Goal: Find specific page/section: Find specific page/section

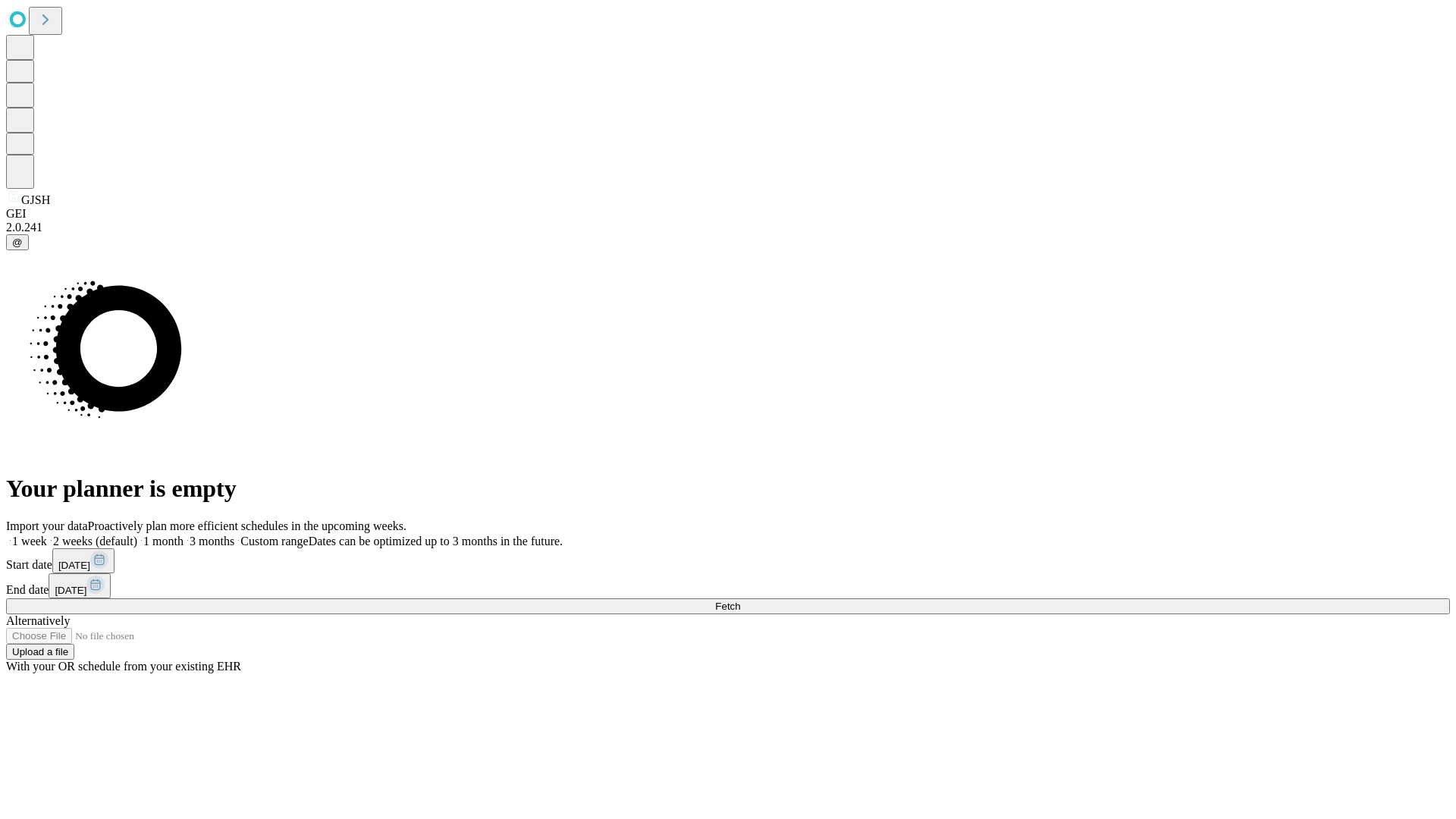
click at [740, 600] on span "Fetch" at bounding box center [728, 606] width 25 height 12
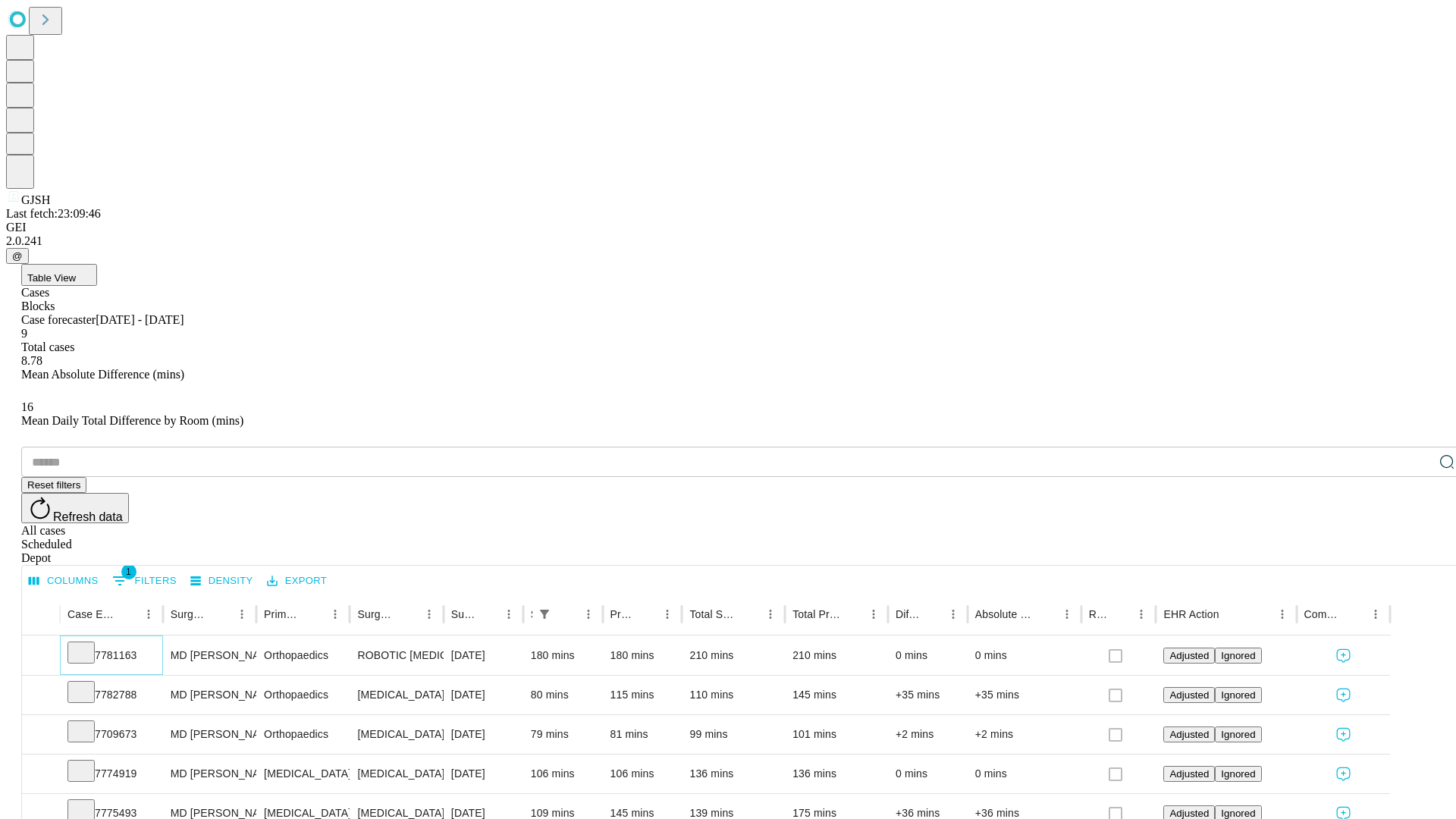
click at [89, 644] on icon at bounding box center [81, 651] width 15 height 15
